Goal: Task Accomplishment & Management: Use online tool/utility

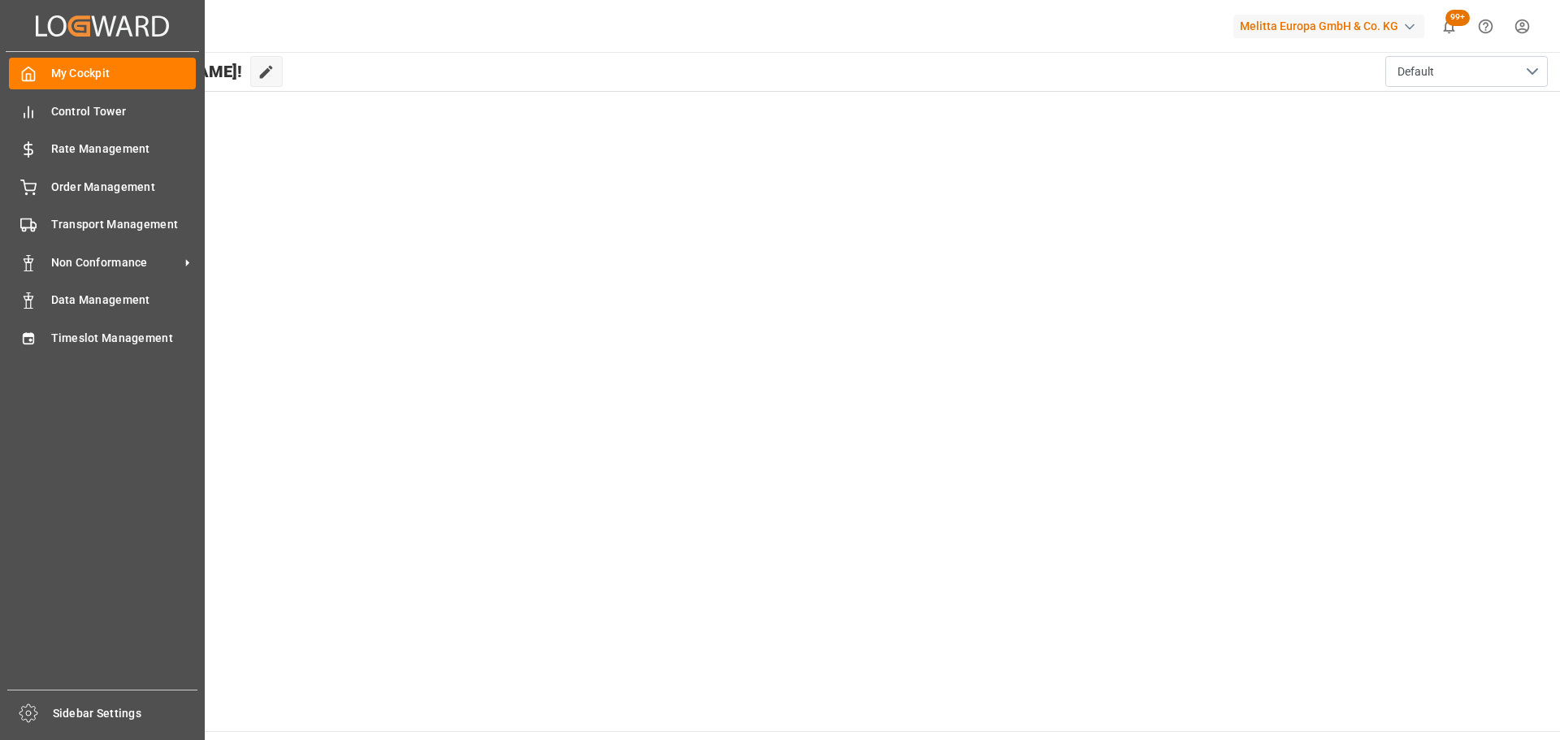
click at [84, 338] on span "Timeslot Management" at bounding box center [123, 338] width 145 height 17
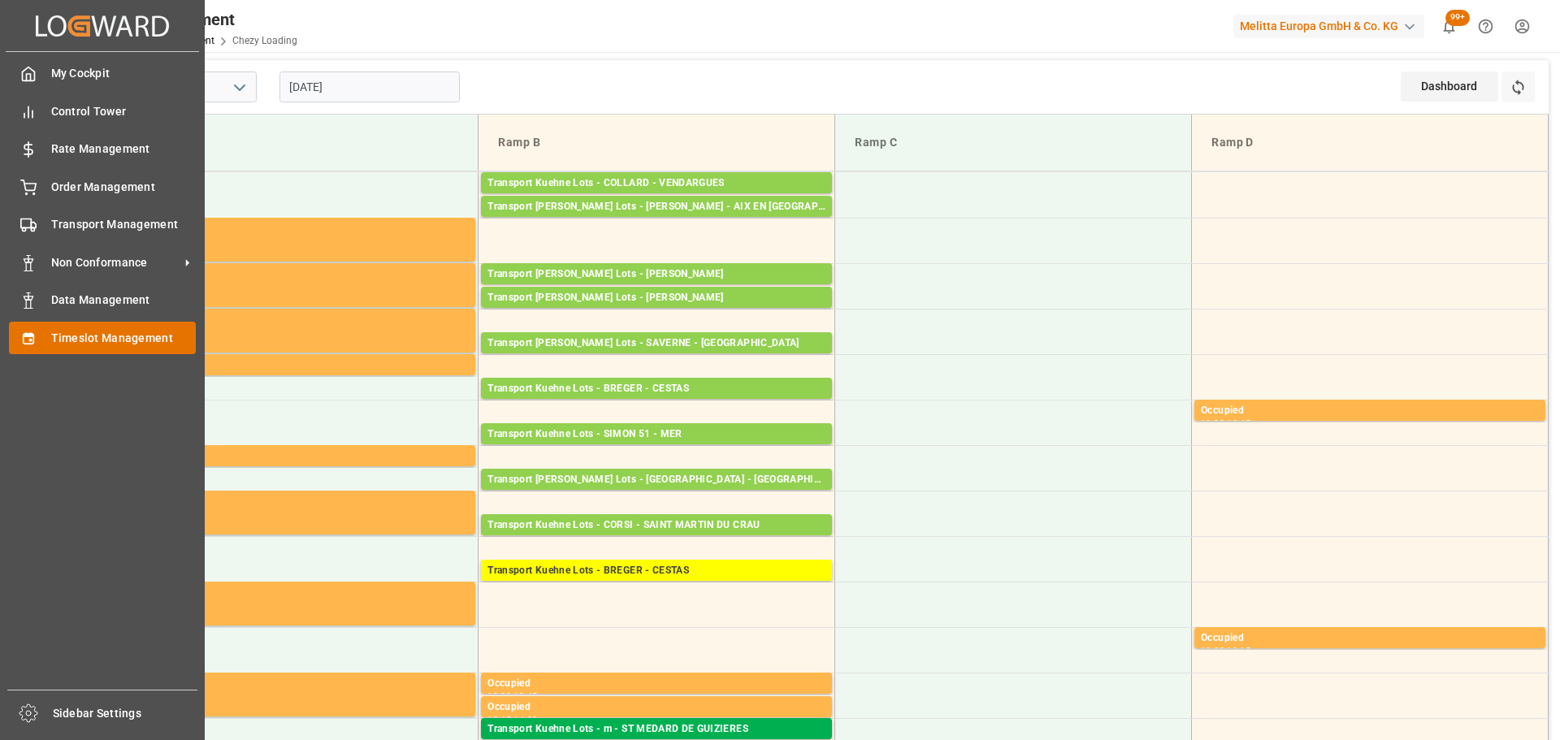
click at [52, 336] on span "Timeslot Management" at bounding box center [123, 338] width 145 height 17
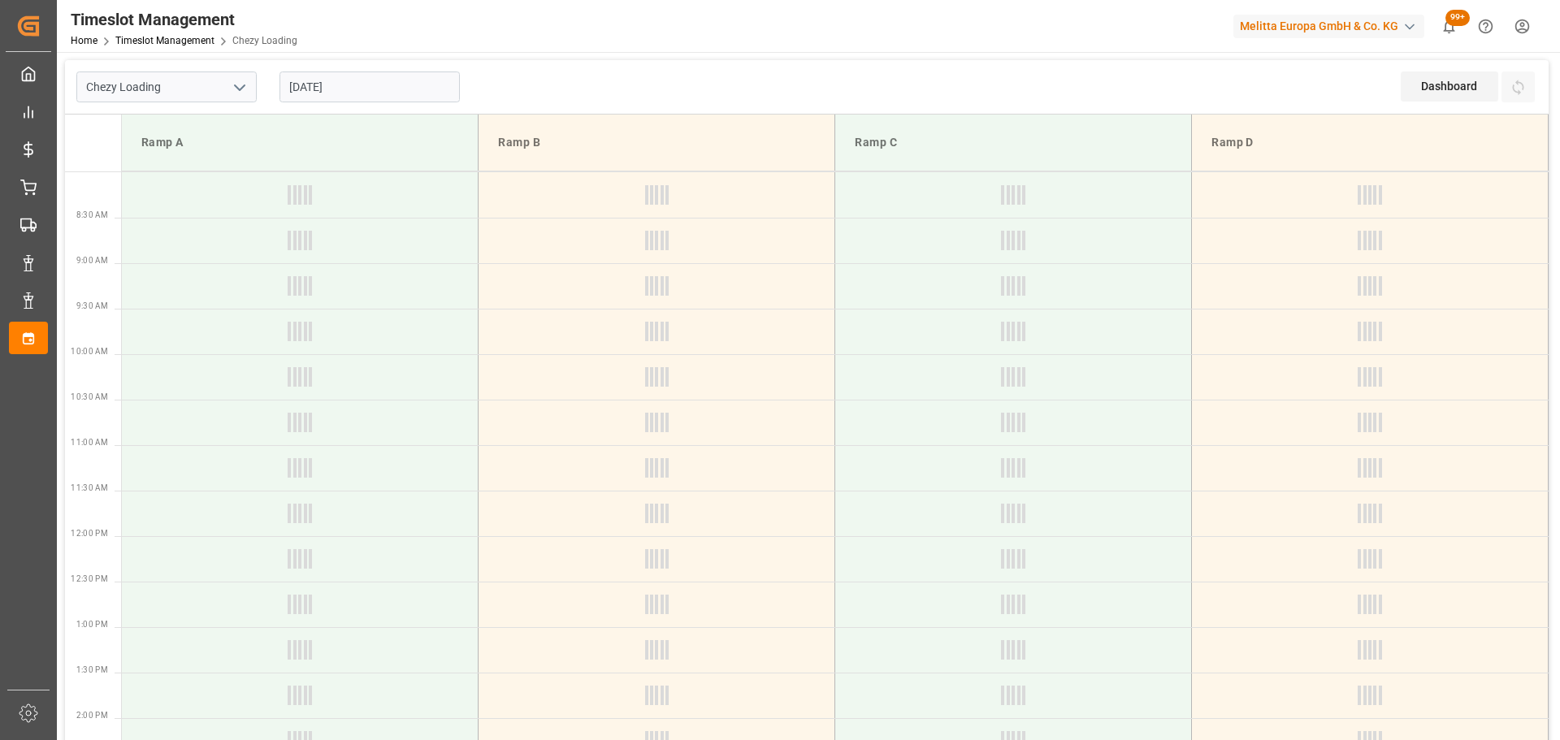
type input "Chezy Loading"
